Goal: Task Accomplishment & Management: Complete application form

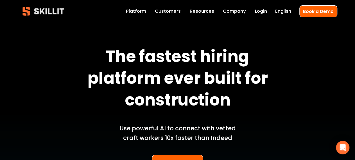
click at [236, 11] on link "Company" at bounding box center [234, 11] width 23 height 8
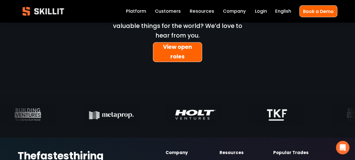
scroll to position [1756, 0]
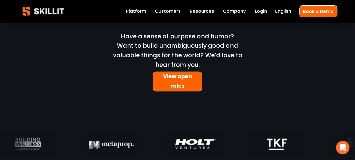
click at [175, 71] on link "View open roles" at bounding box center [177, 81] width 49 height 20
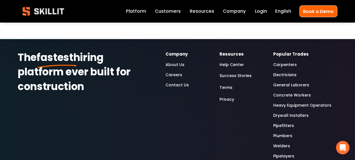
scroll to position [205, 0]
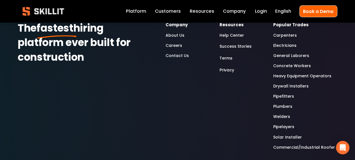
click at [173, 49] on link "Careers" at bounding box center [174, 45] width 17 height 7
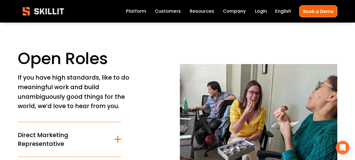
scroll to position [88, 0]
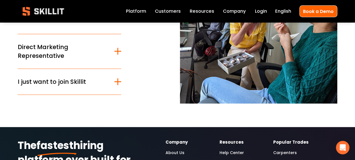
click at [119, 53] on div at bounding box center [118, 51] width 7 height 7
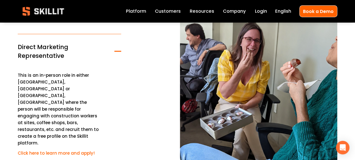
click at [119, 53] on div at bounding box center [118, 51] width 7 height 7
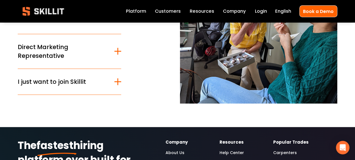
click at [119, 82] on div at bounding box center [118, 81] width 7 height 1
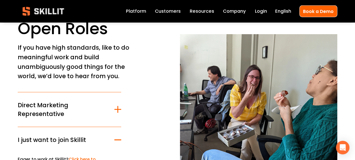
scroll to position [29, 0]
